Goal: Transaction & Acquisition: Purchase product/service

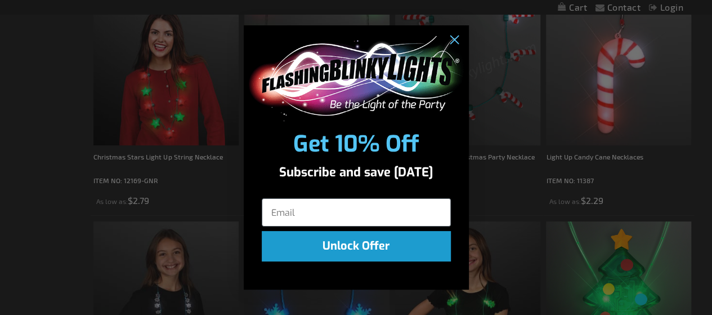
scroll to position [547, 0]
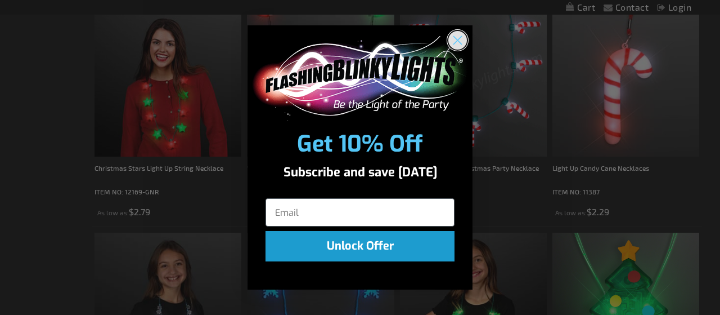
click at [459, 37] on circle "Close dialog" at bounding box center [458, 40] width 19 height 19
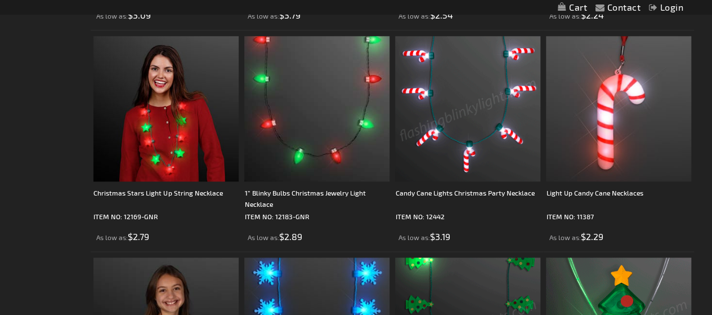
scroll to position [509, 0]
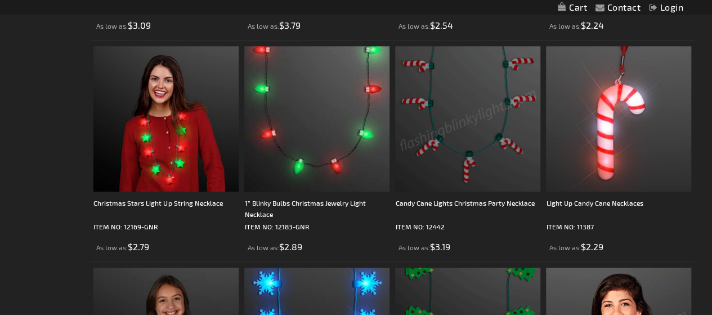
click at [481, 136] on img at bounding box center [467, 118] width 145 height 145
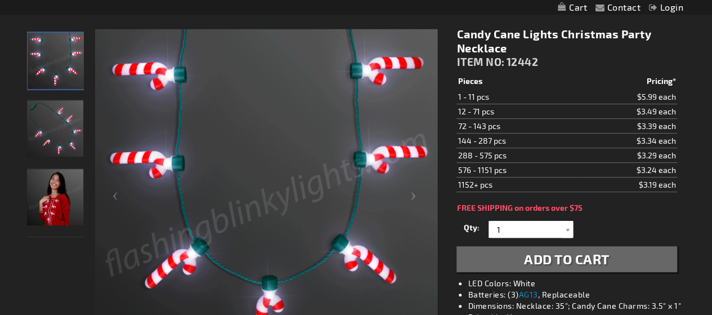
scroll to position [141, 0]
click at [567, 227] on div at bounding box center [567, 228] width 11 height 17
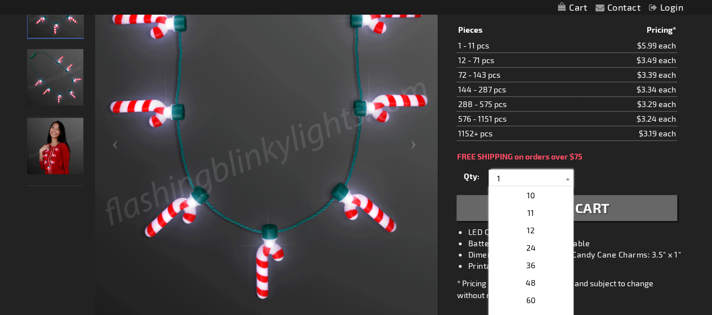
scroll to position [156, 0]
click at [526, 247] on span "24" at bounding box center [531, 248] width 10 height 10
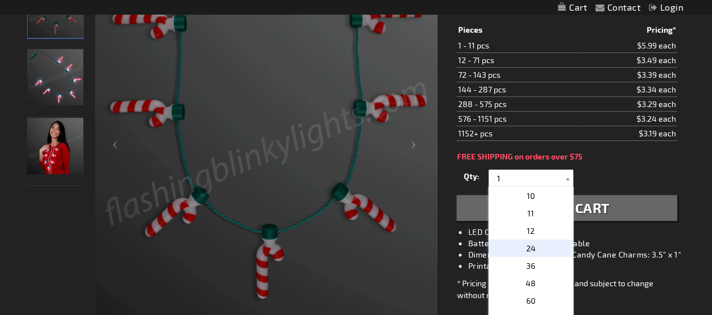
type input "24"
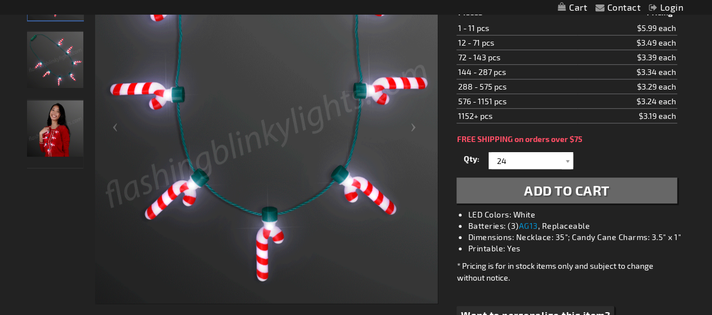
scroll to position [209, 0]
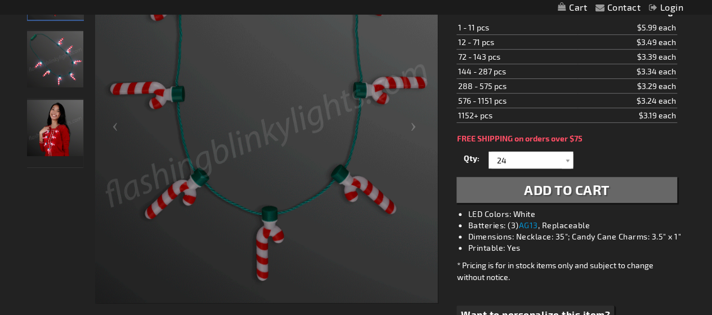
click at [572, 190] on span "Add to Cart" at bounding box center [567, 189] width 86 height 16
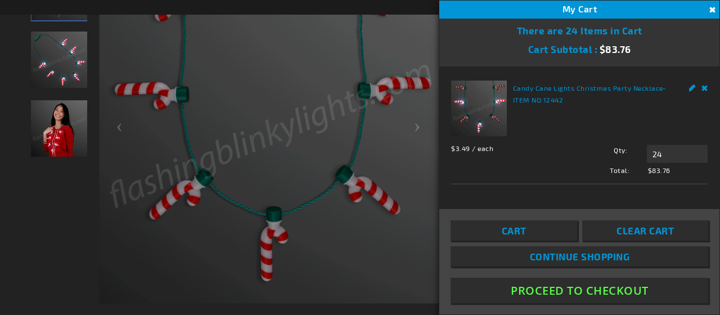
scroll to position [0, 0]
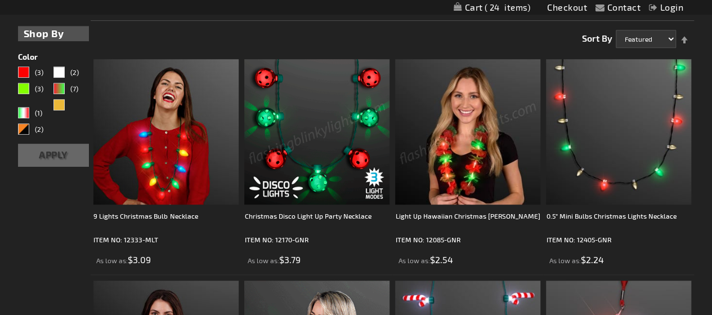
scroll to position [274, 0]
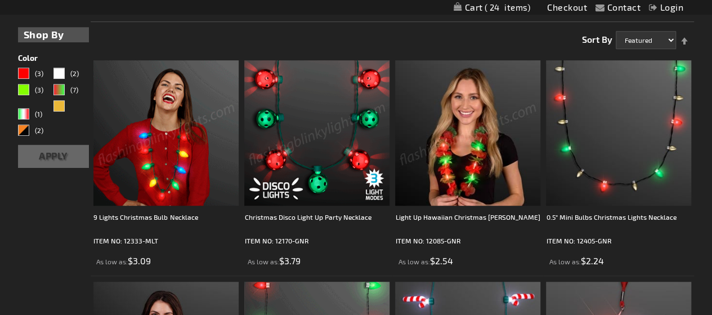
click at [181, 136] on img at bounding box center [165, 132] width 145 height 145
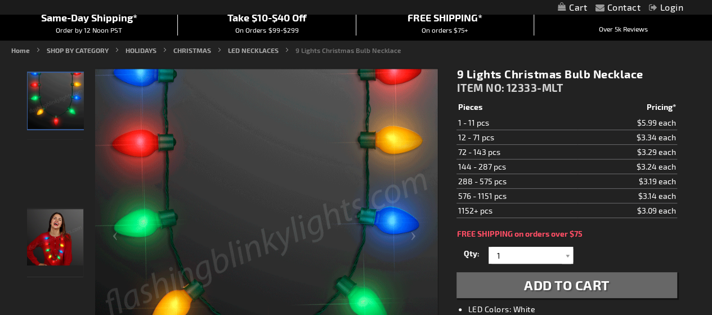
scroll to position [116, 0]
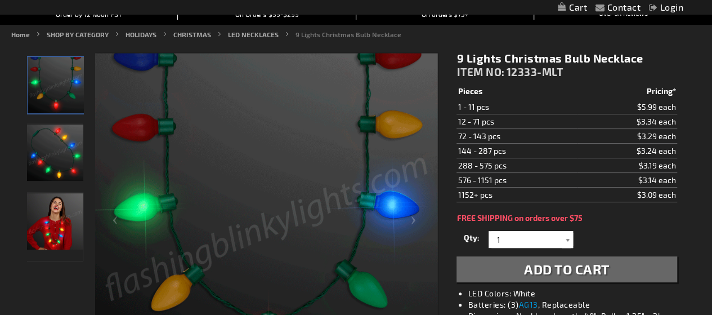
click at [564, 237] on div at bounding box center [567, 239] width 11 height 17
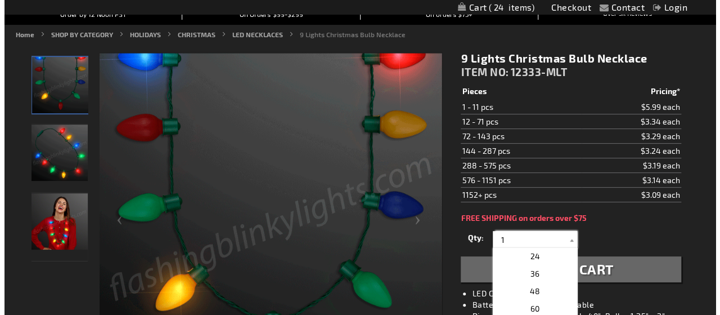
scroll to position [209, 0]
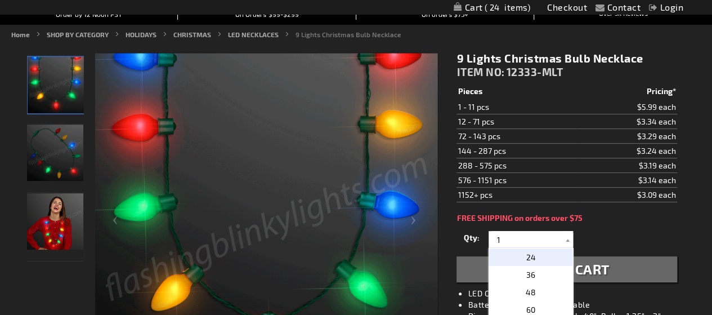
click at [528, 256] on span "24" at bounding box center [531, 257] width 10 height 10
type input "24"
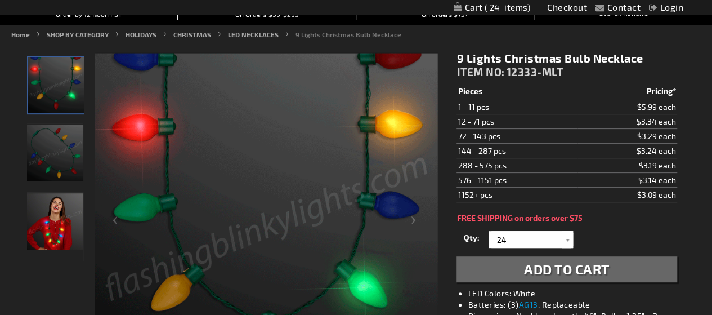
click at [545, 274] on span "Add to Cart" at bounding box center [567, 269] width 86 height 16
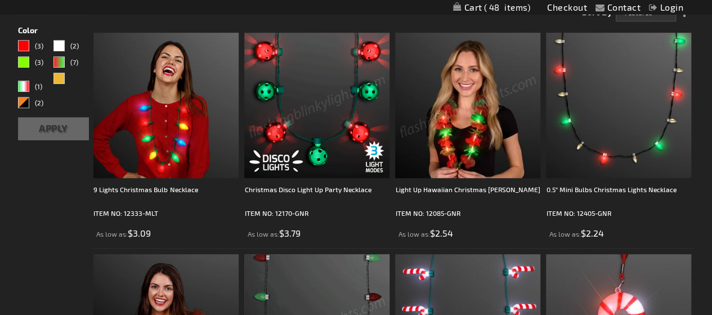
scroll to position [310, 0]
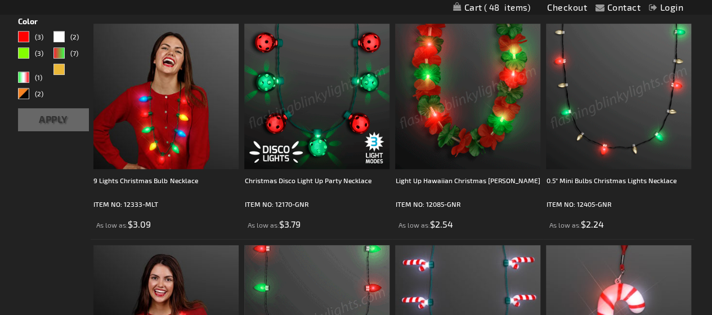
click at [570, 92] on img at bounding box center [618, 96] width 145 height 145
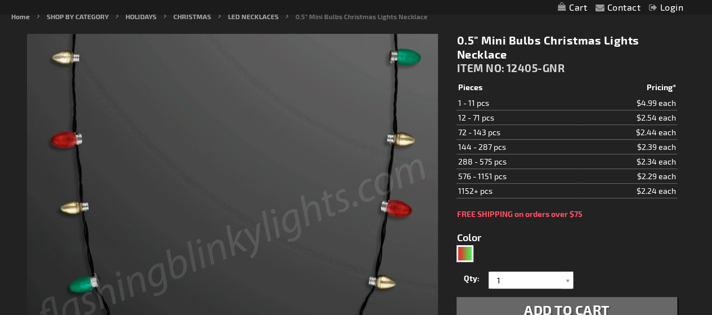
scroll to position [193, 0]
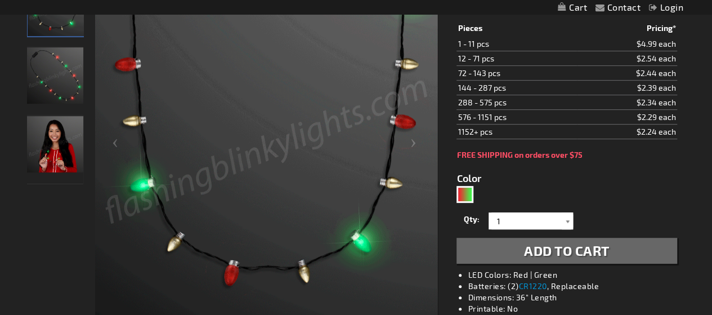
click at [566, 220] on div at bounding box center [567, 220] width 11 height 17
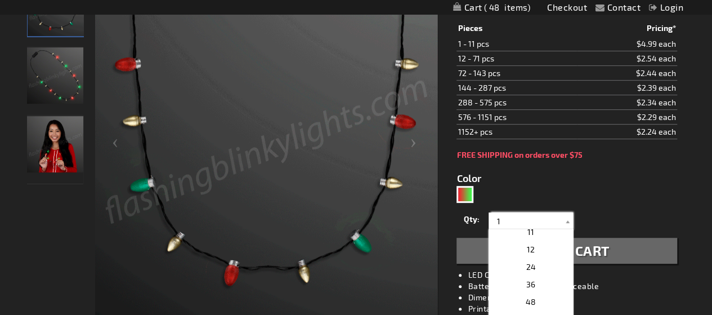
scroll to position [180, 0]
click at [523, 271] on p "24" at bounding box center [531, 267] width 84 height 17
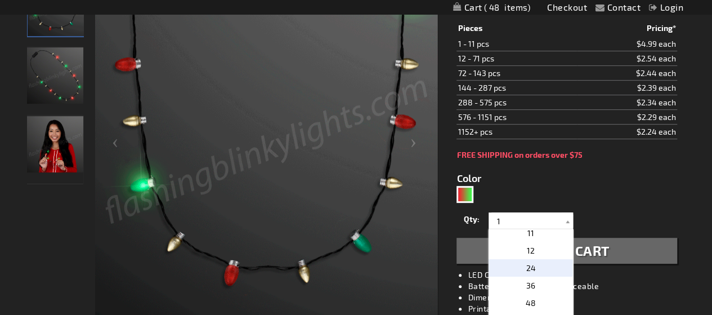
type input "24"
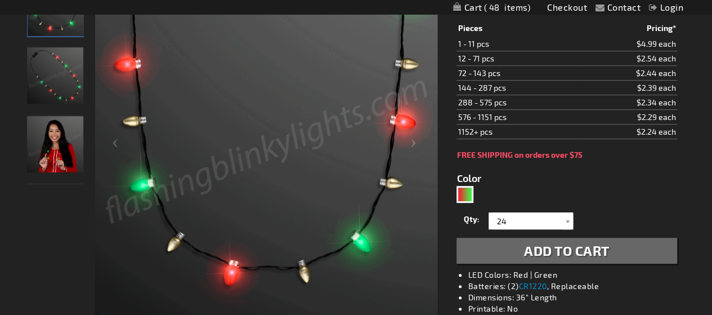
click at [555, 243] on span "Add to Cart" at bounding box center [567, 250] width 86 height 16
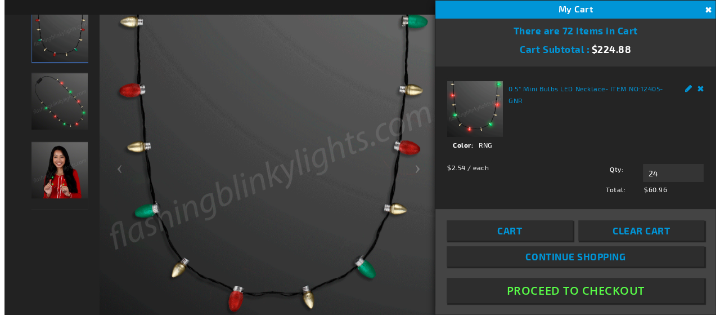
scroll to position [218, 0]
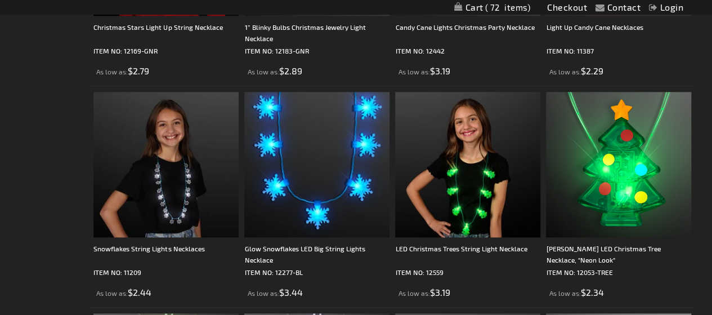
scroll to position [685, 0]
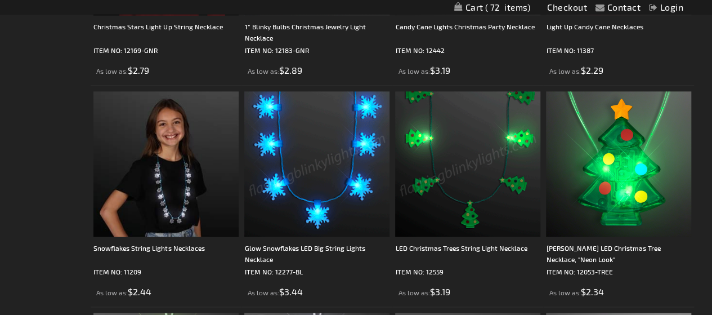
click at [470, 155] on img at bounding box center [467, 163] width 145 height 145
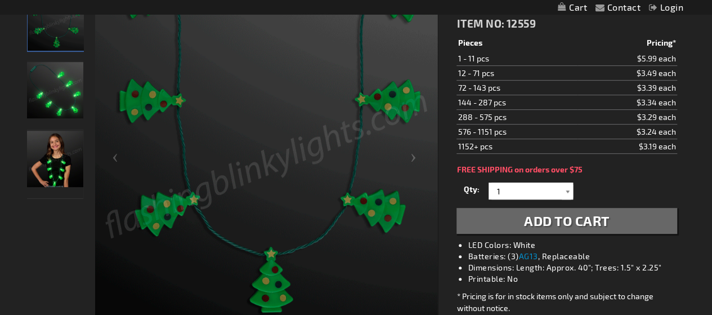
click at [569, 191] on div at bounding box center [567, 190] width 11 height 17
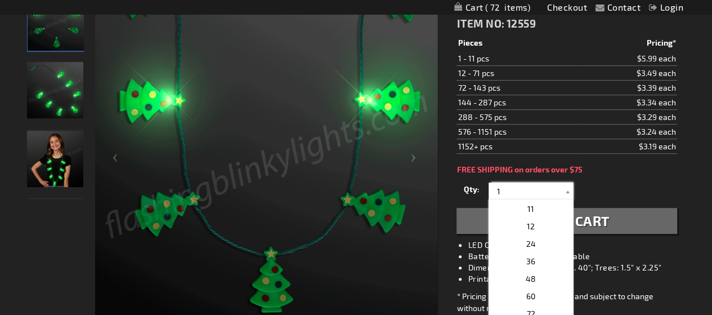
scroll to position [173, 0]
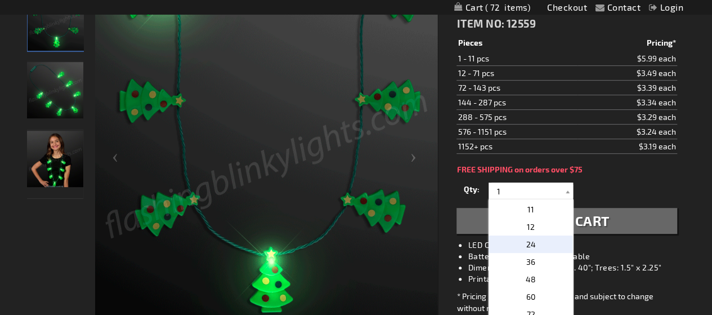
click at [524, 239] on p "24" at bounding box center [531, 243] width 84 height 17
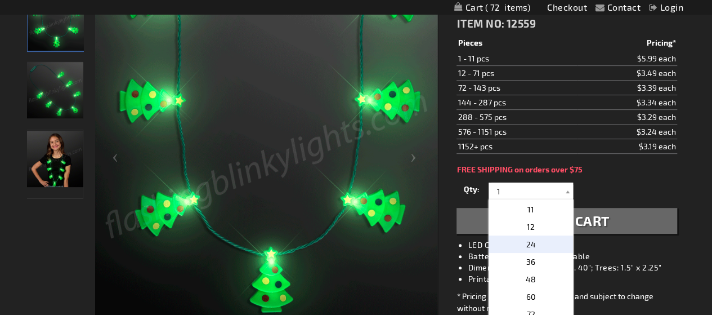
type input "24"
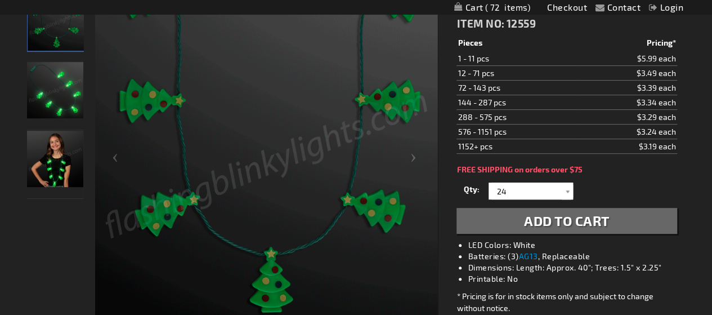
click at [550, 226] on span "Add to Cart" at bounding box center [567, 220] width 86 height 16
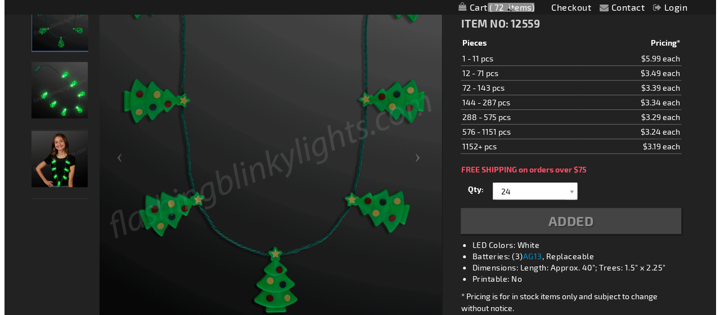
scroll to position [204, 0]
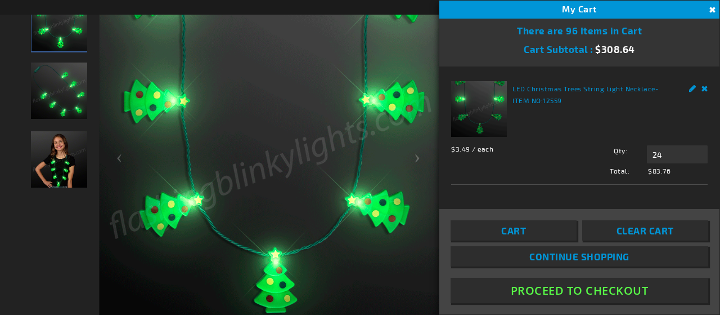
click at [549, 233] on link "Cart" at bounding box center [514, 230] width 126 height 20
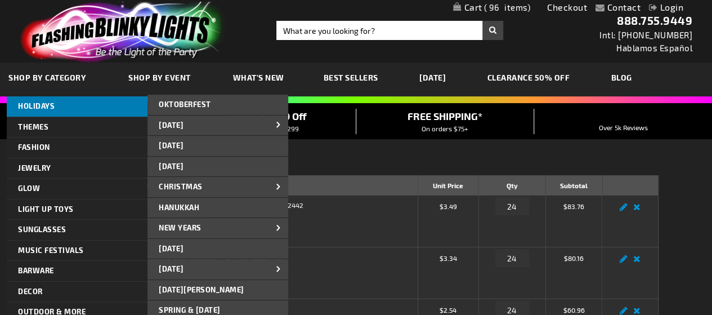
click at [31, 109] on span "HOLIDAYS" at bounding box center [36, 105] width 37 height 9
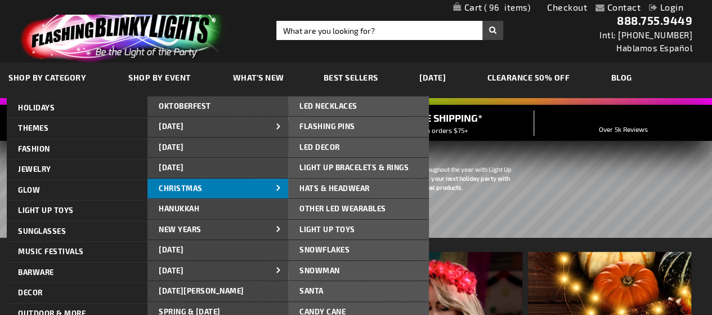
click at [225, 183] on link "CHRISTMAS" at bounding box center [217, 188] width 141 height 20
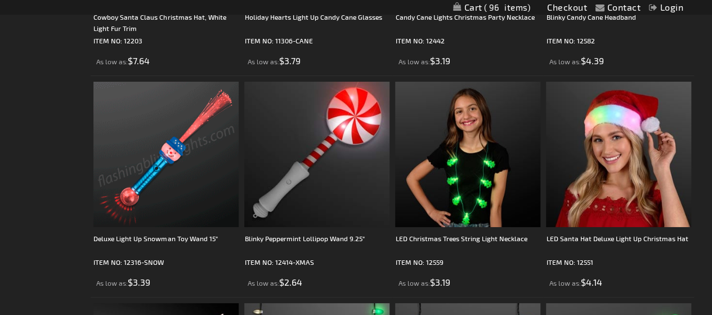
scroll to position [2037, 0]
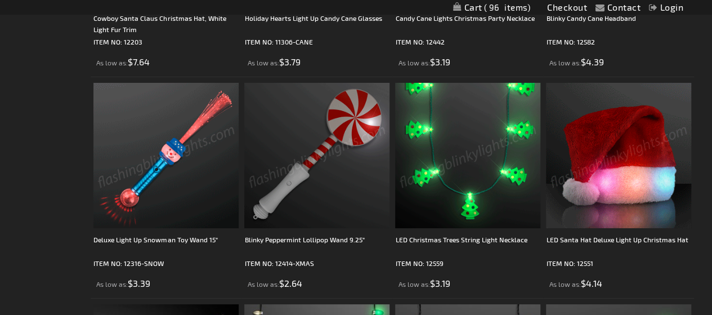
click at [617, 160] on img at bounding box center [618, 155] width 145 height 145
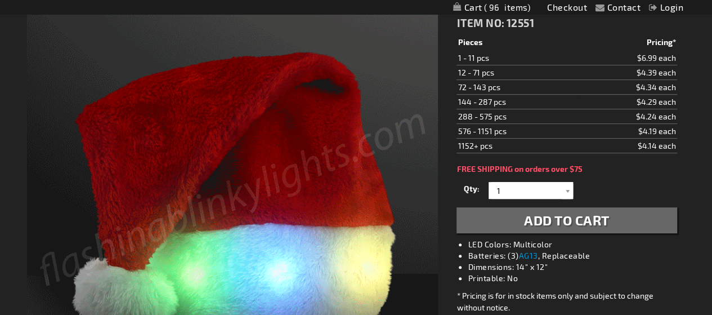
scroll to position [180, 0]
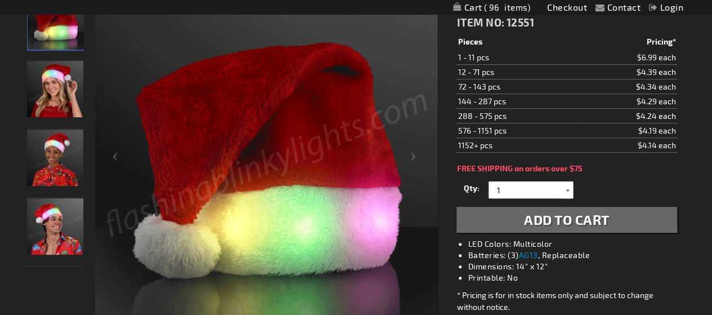
click at [565, 189] on div at bounding box center [567, 189] width 11 height 17
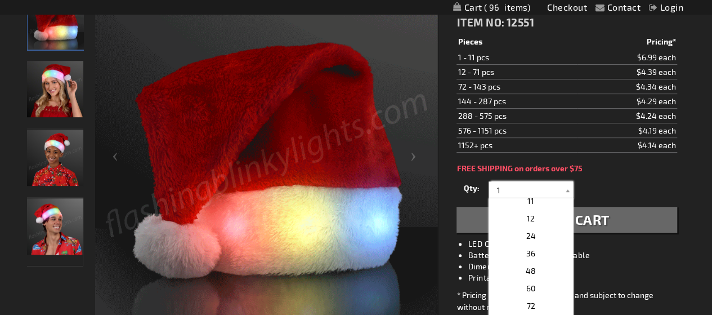
scroll to position [174, 0]
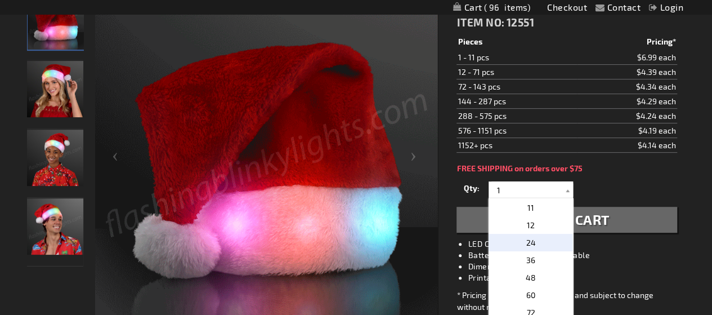
click at [529, 245] on p "24" at bounding box center [531, 242] width 84 height 17
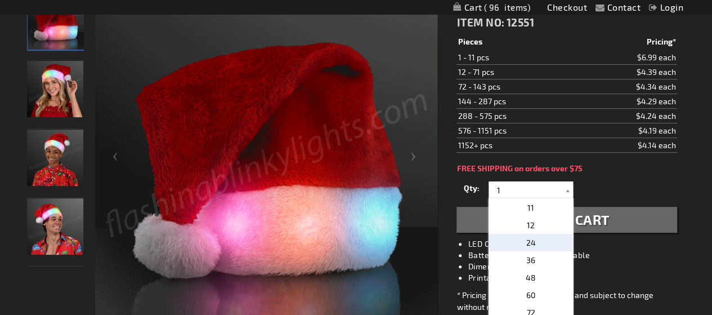
type input "24"
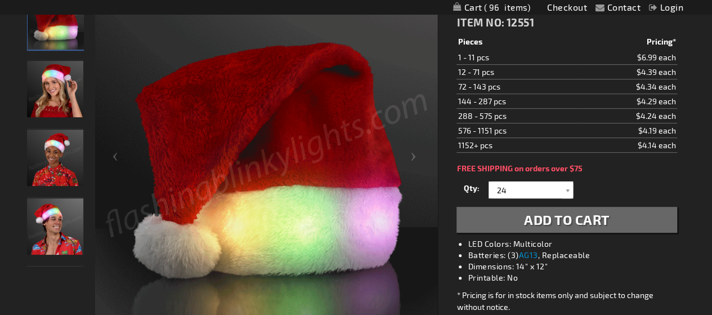
click at [551, 227] on button "Add to Cart" at bounding box center [566, 220] width 220 height 26
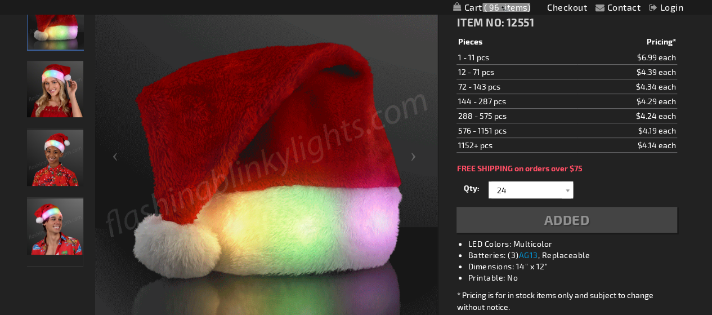
scroll to position [205, 0]
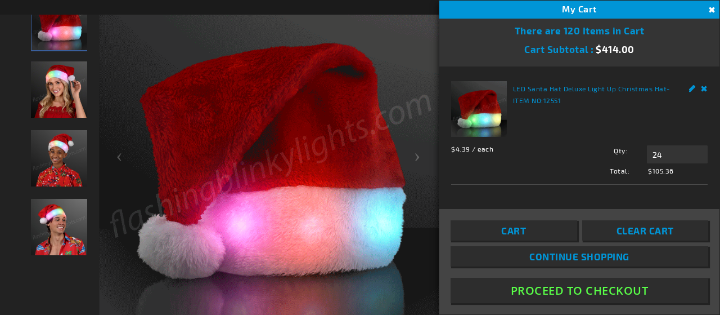
click at [711, 10] on button "Close" at bounding box center [711, 10] width 12 height 12
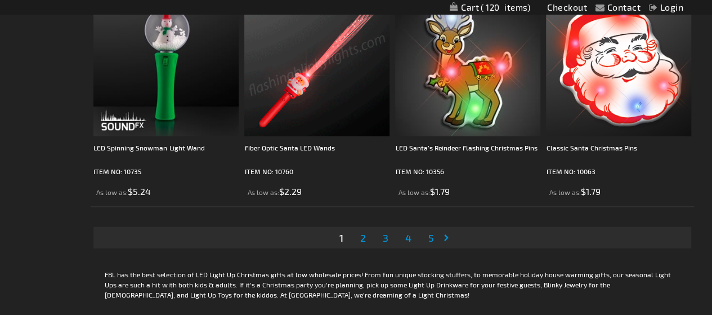
scroll to position [3450, 0]
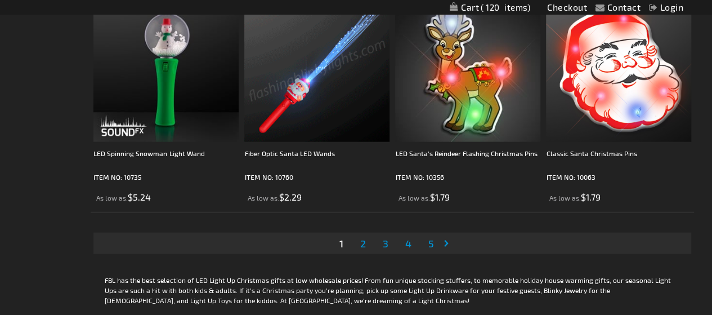
click at [361, 246] on span "2" at bounding box center [363, 243] width 6 height 12
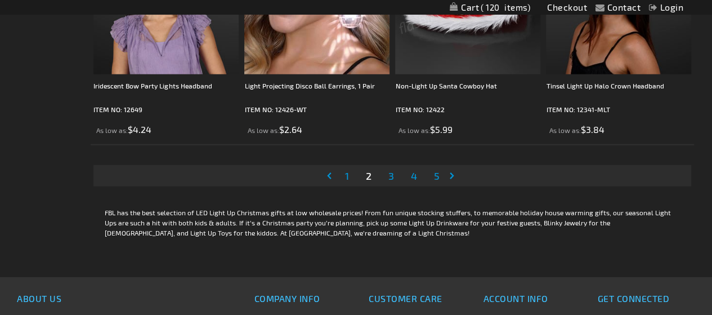
scroll to position [3511, 0]
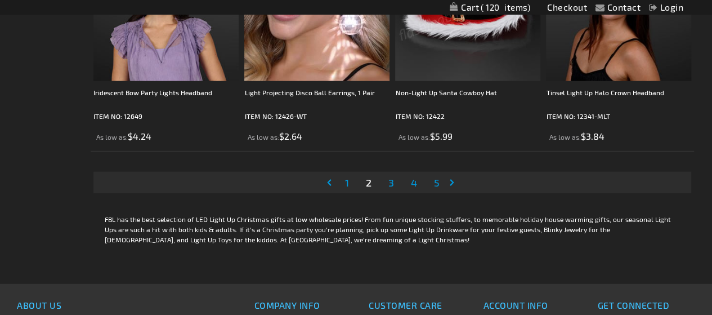
click at [388, 178] on span "3" at bounding box center [391, 182] width 6 height 12
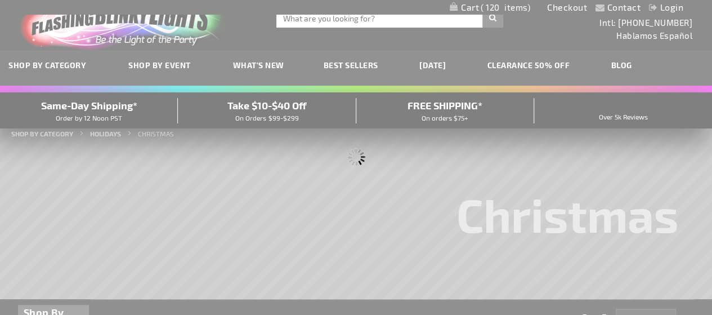
scroll to position [1, 0]
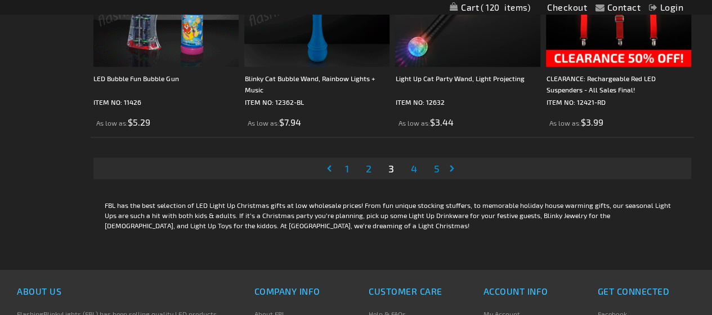
scroll to position [3521, 0]
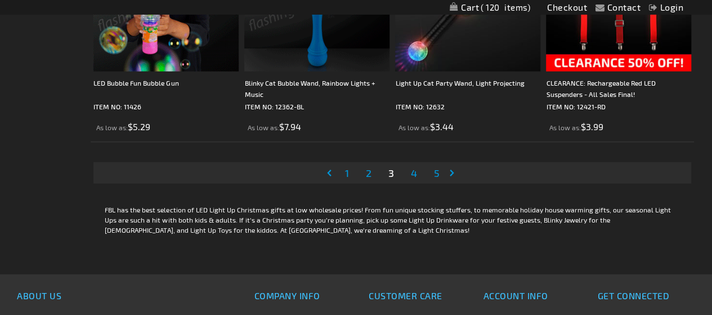
click at [415, 173] on span "4" at bounding box center [413, 173] width 6 height 12
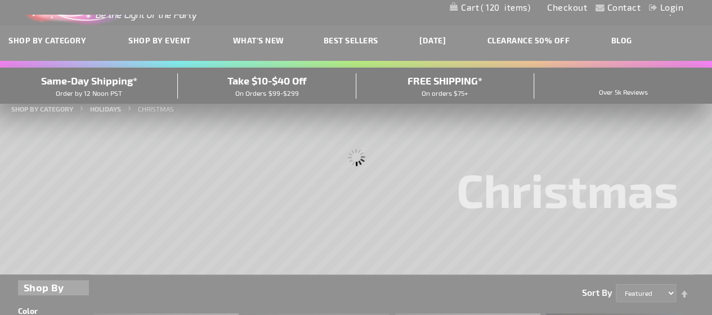
scroll to position [10, 0]
